Goal: Check status: Check status

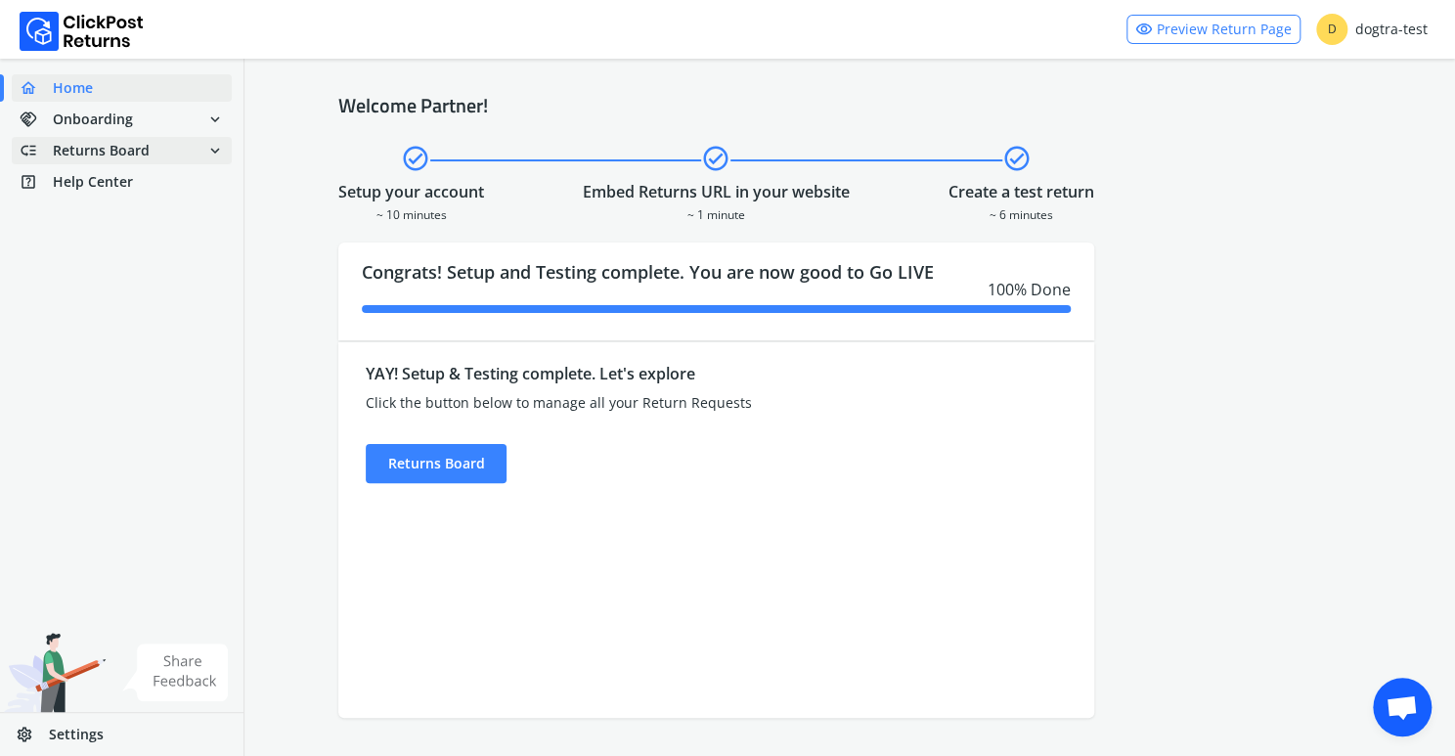
click at [90, 151] on span "Returns Board" at bounding box center [101, 151] width 97 height 20
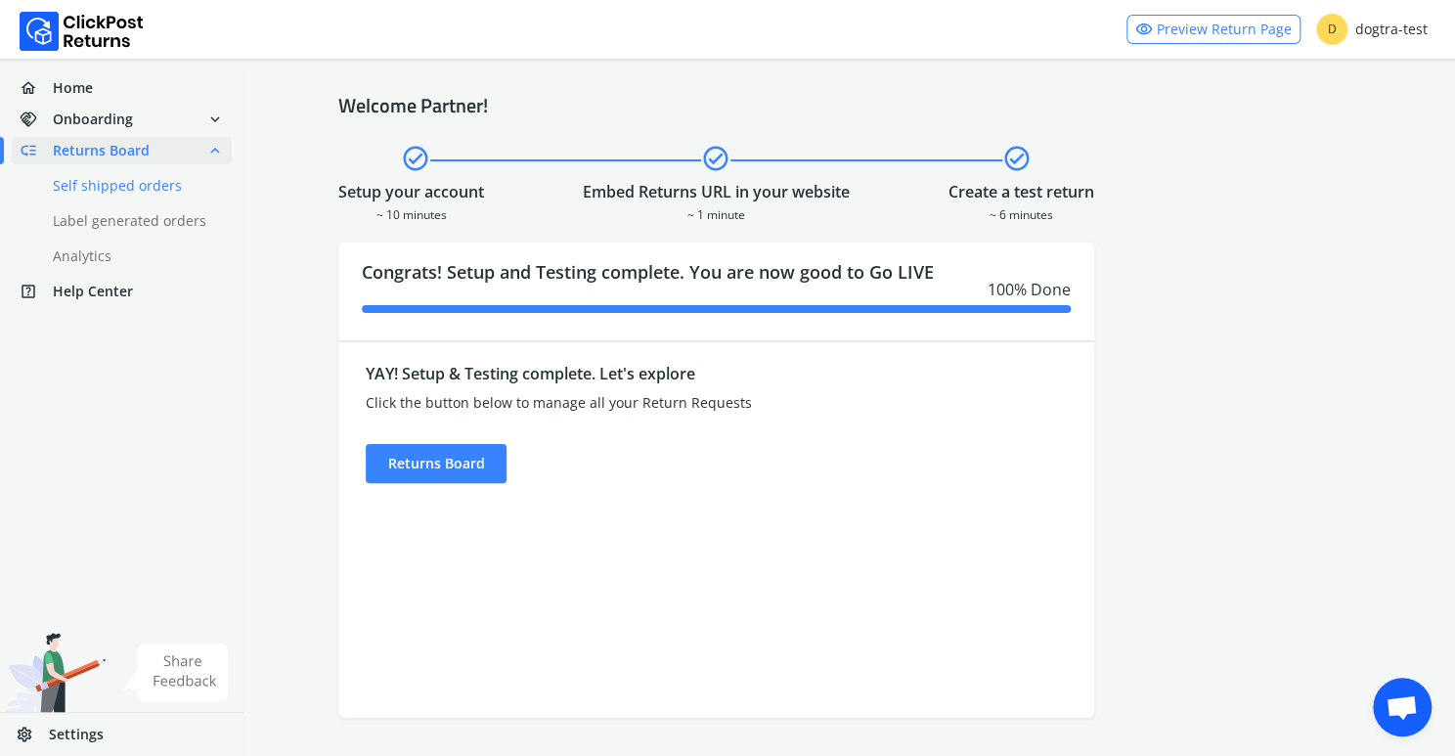
click at [107, 181] on link "done Self shipped orders" at bounding box center [133, 185] width 243 height 27
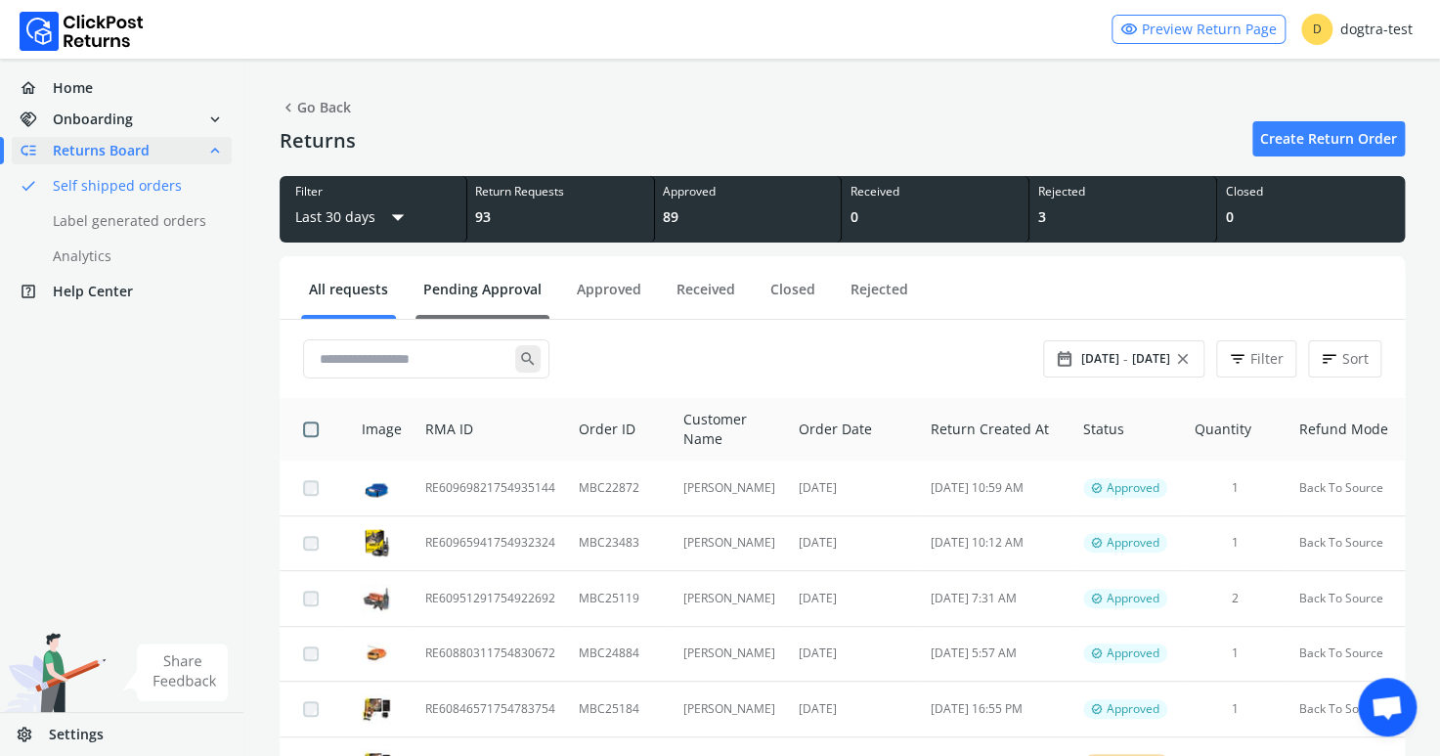
click at [481, 287] on link "Pending Approval" at bounding box center [483, 297] width 134 height 34
